Goal: Task Accomplishment & Management: Use online tool/utility

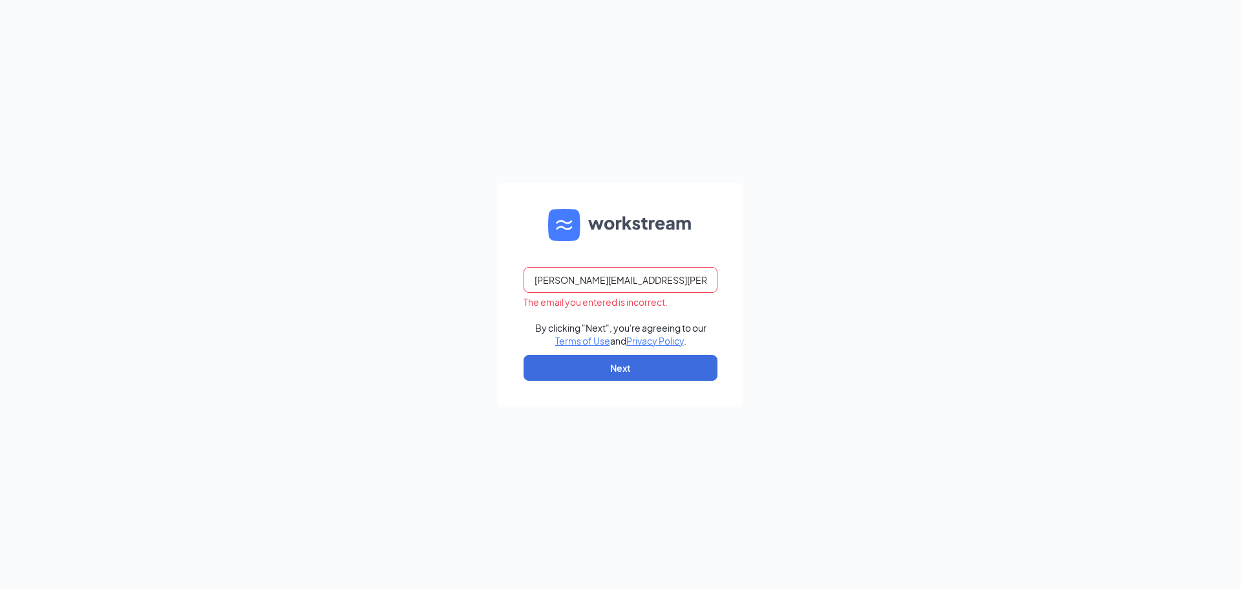
type input "[PERSON_NAME][EMAIL_ADDRESS][PERSON_NAME][PERSON_NAME][DOMAIN_NAME]"
click at [524, 355] on button "Next" at bounding box center [621, 368] width 194 height 26
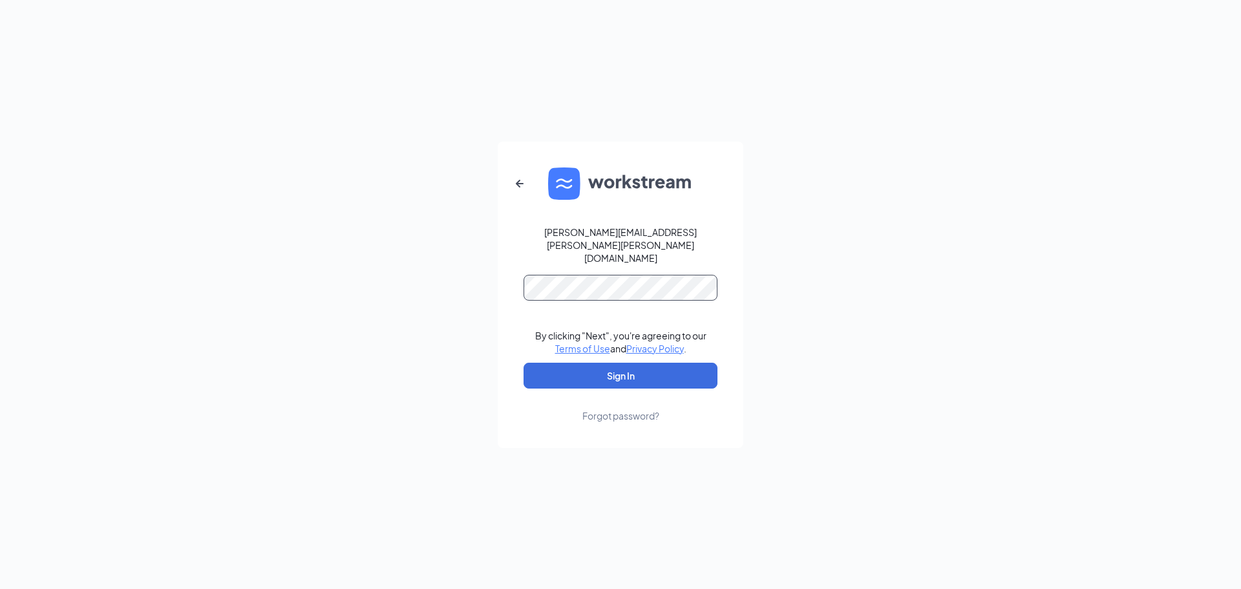
click at [524, 363] on button "Sign In" at bounding box center [621, 376] width 194 height 26
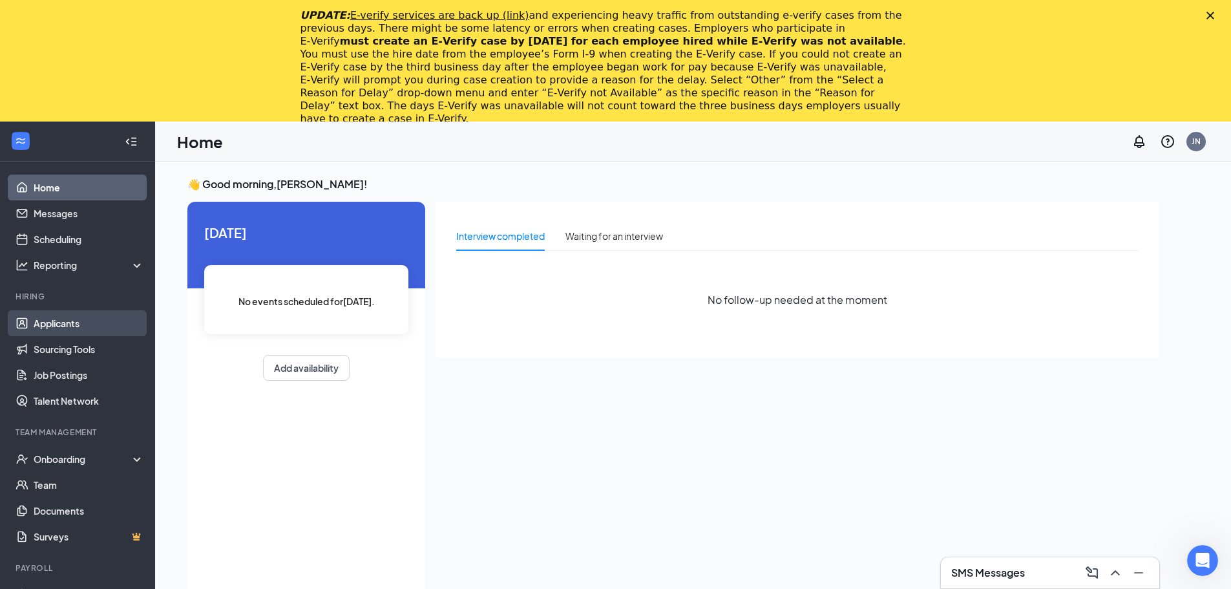
click at [50, 319] on link "Applicants" at bounding box center [89, 323] width 111 height 26
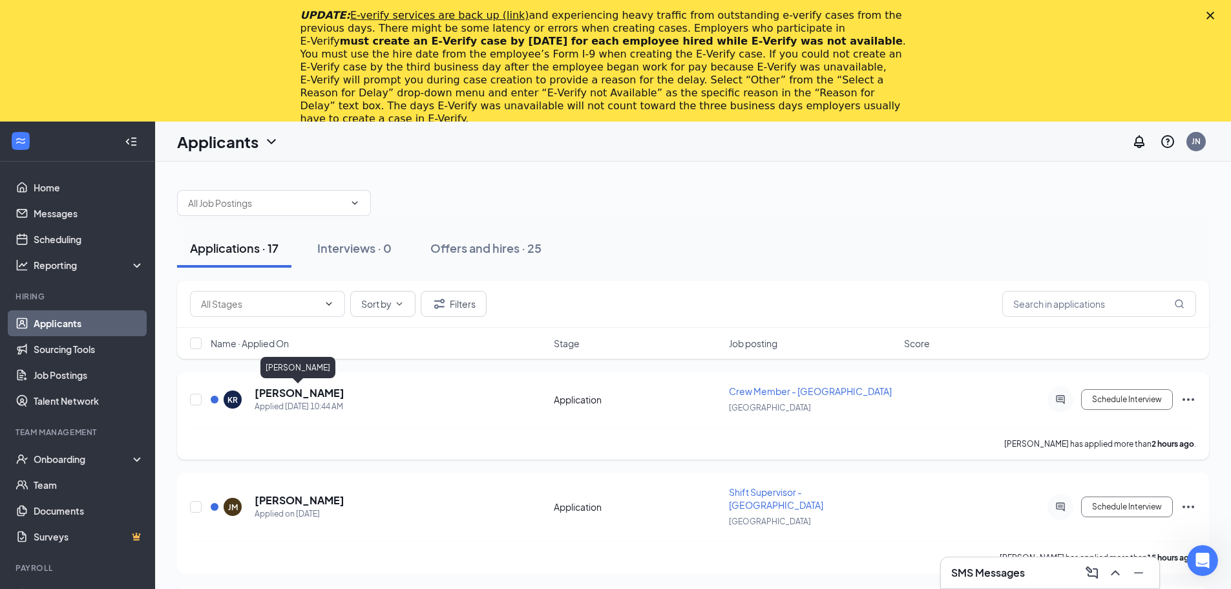
click at [303, 392] on h5 "Kathleen Ransen" at bounding box center [300, 393] width 90 height 14
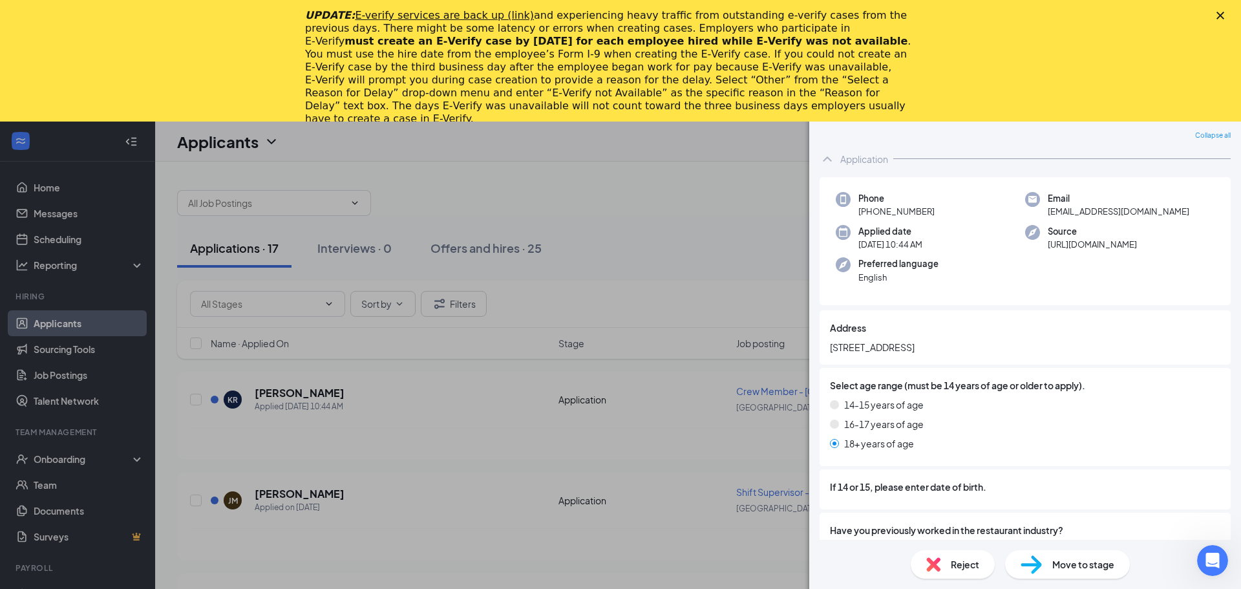
click at [423, 431] on div "KR Kathleen Ransen Crew Member - Norfolk at Norfolk Add a tag Application Messa…" at bounding box center [620, 294] width 1241 height 589
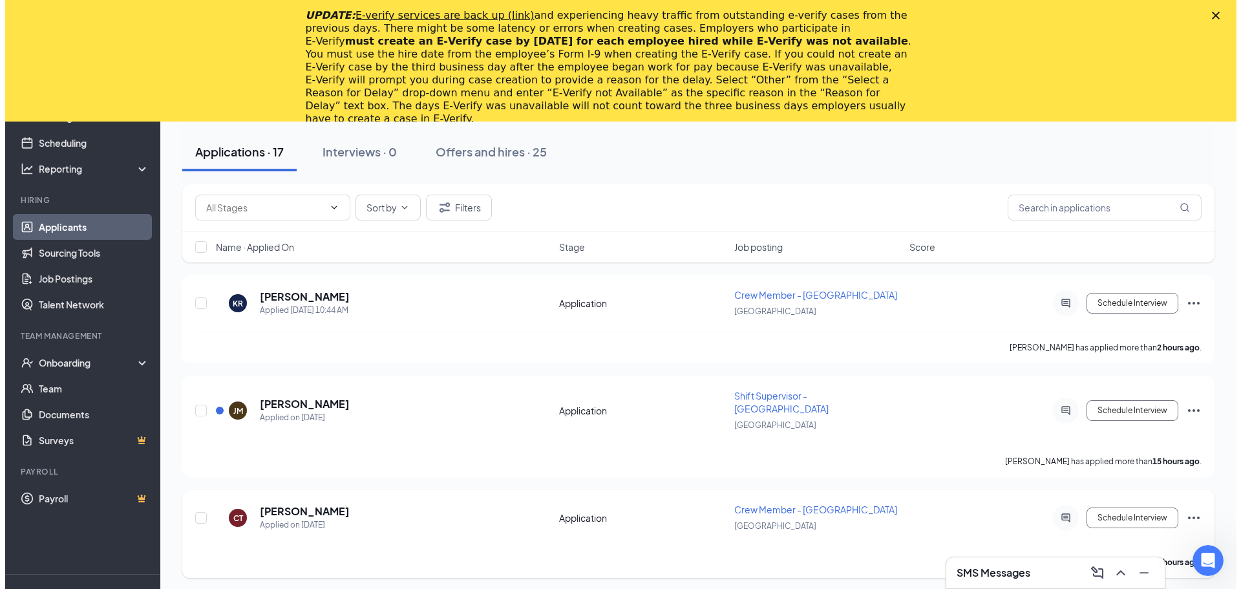
scroll to position [129, 0]
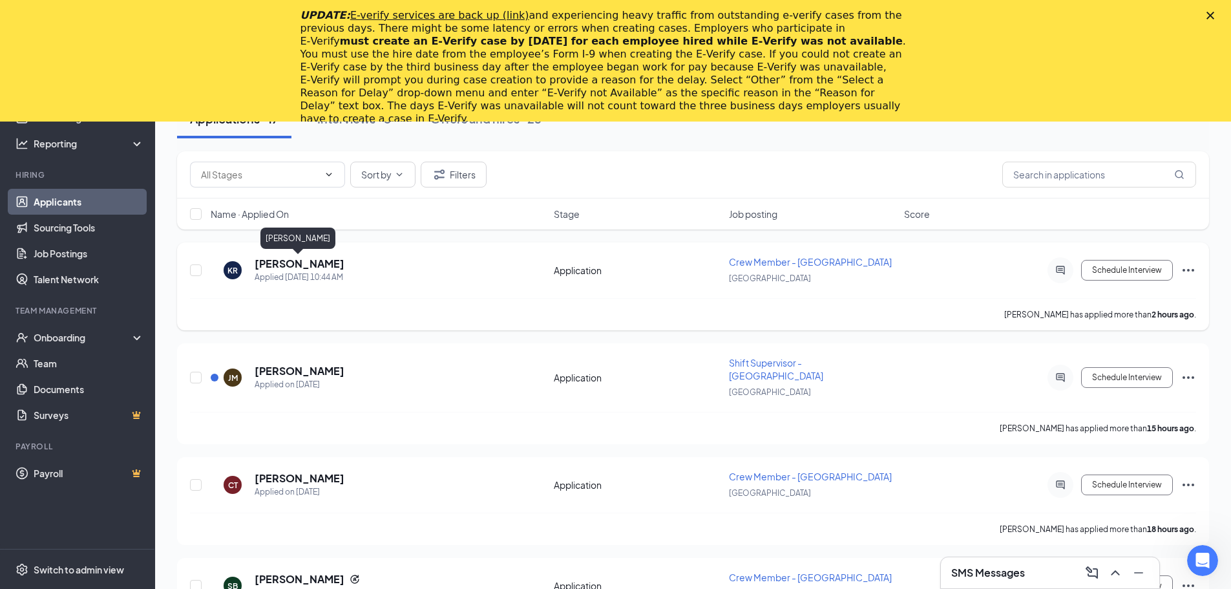
click at [296, 265] on h5 "Kathleen Ransen" at bounding box center [300, 264] width 90 height 14
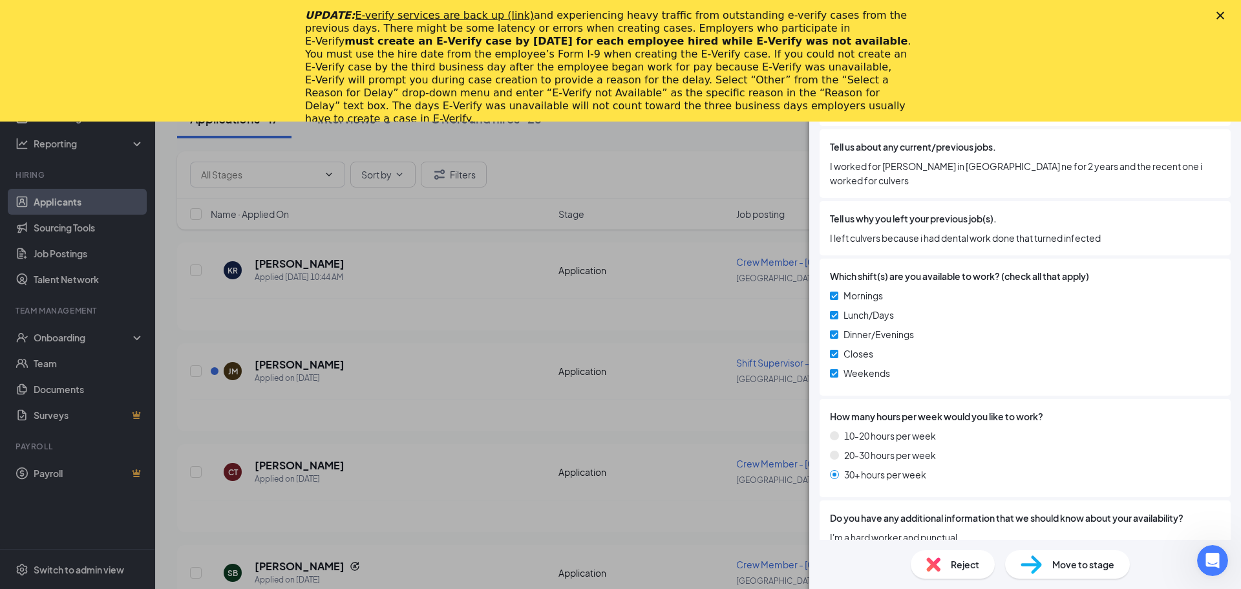
scroll to position [784, 0]
